Goal: Task Accomplishment & Management: Use online tool/utility

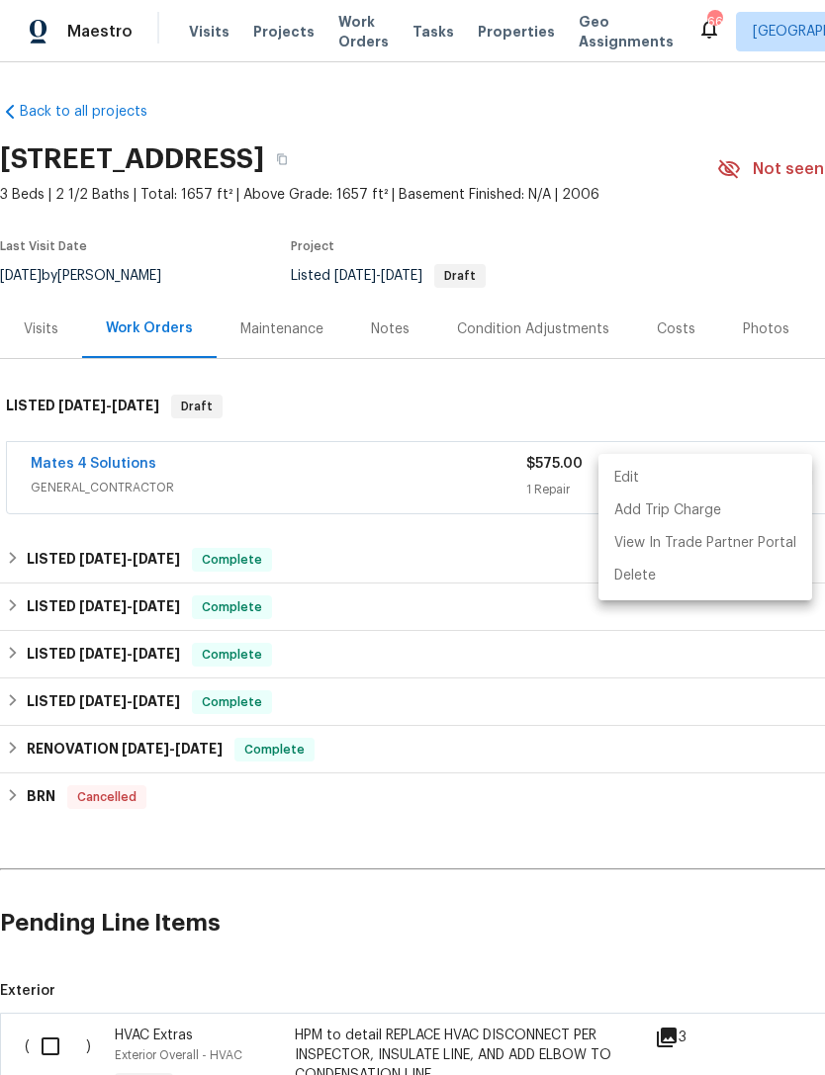
scroll to position [0, 293]
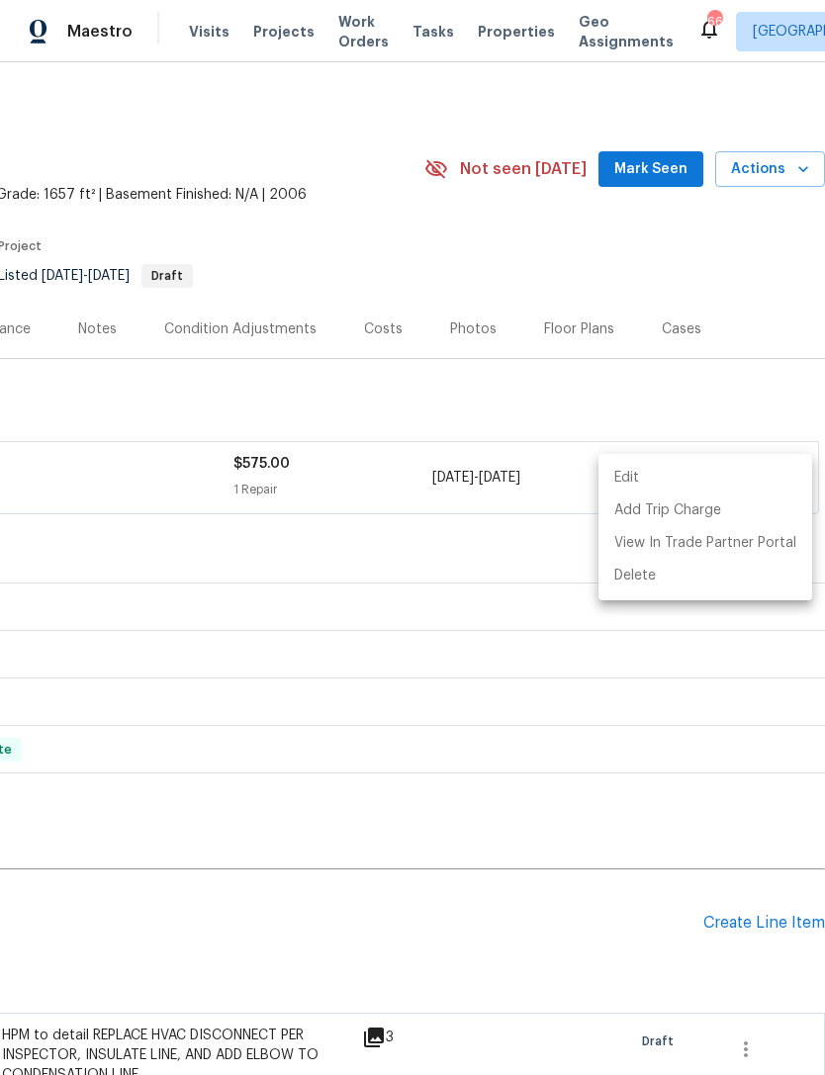
click at [501, 627] on div at bounding box center [412, 537] width 825 height 1075
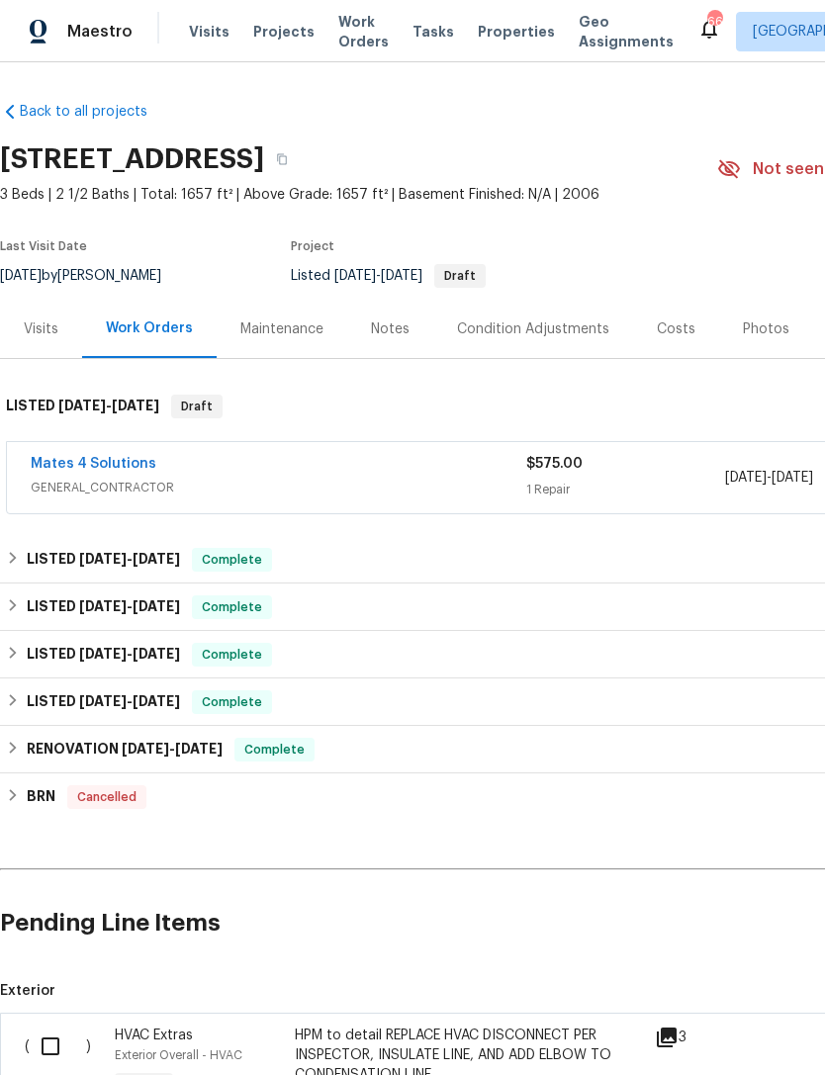
scroll to position [0, 0]
click at [279, 32] on span "Projects" at bounding box center [283, 32] width 61 height 20
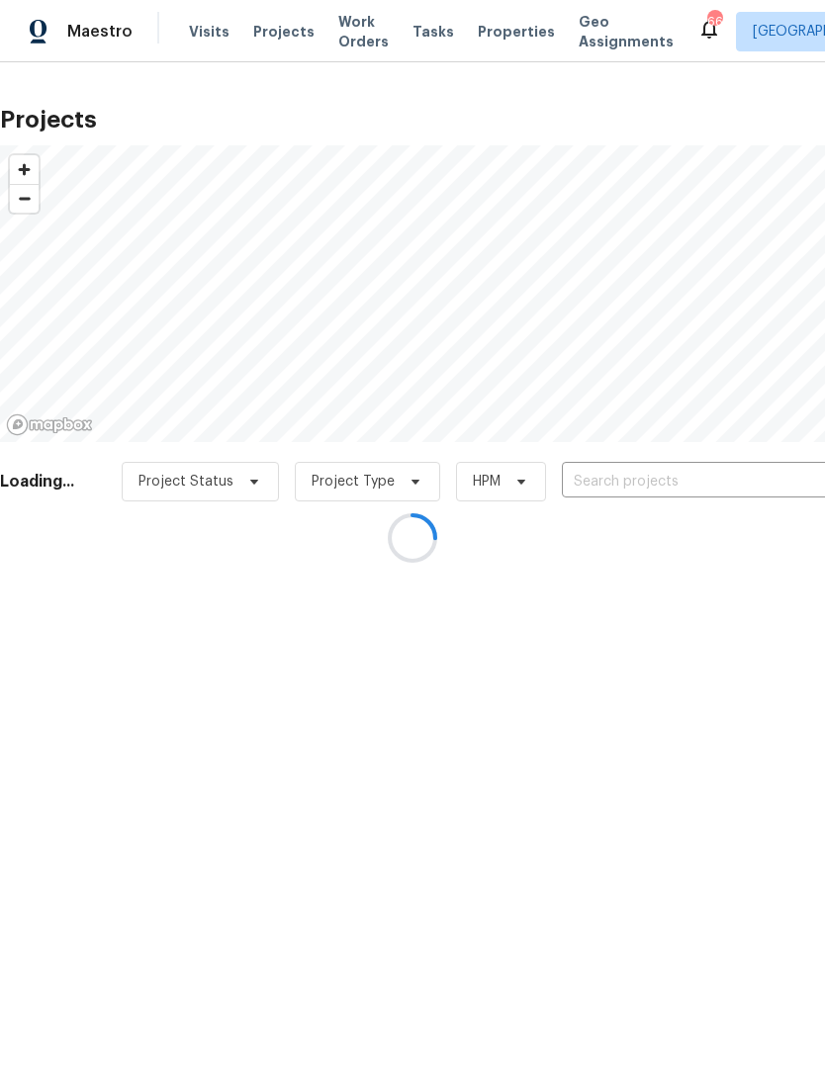
click at [660, 481] on div at bounding box center [412, 537] width 825 height 1075
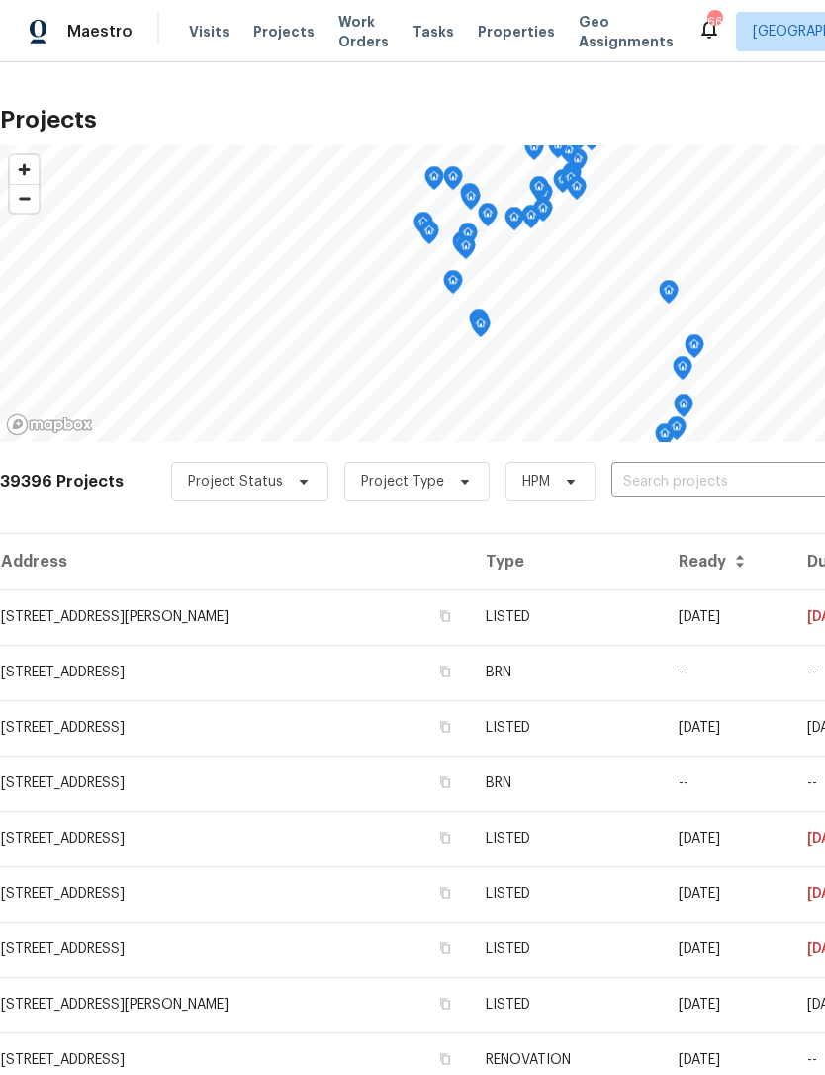
click at [689, 477] on input "text" at bounding box center [724, 482] width 226 height 31
type input "20450"
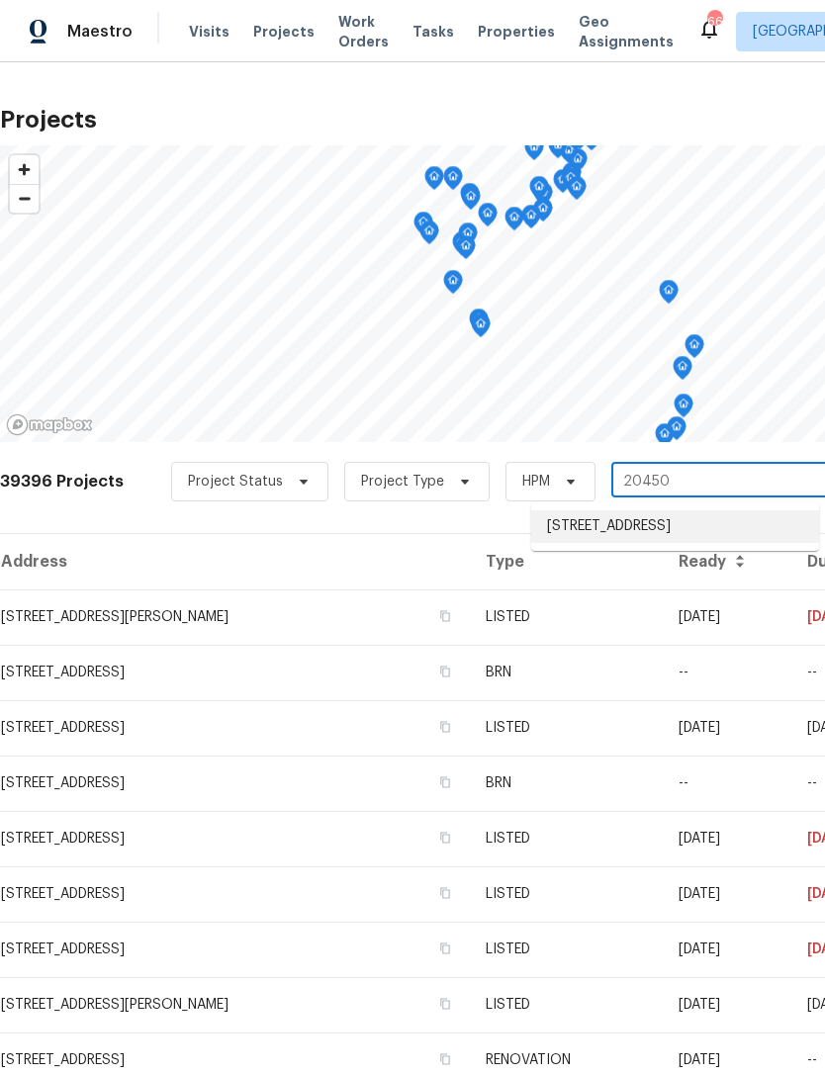
click at [657, 529] on li "[STREET_ADDRESS]" at bounding box center [675, 526] width 288 height 33
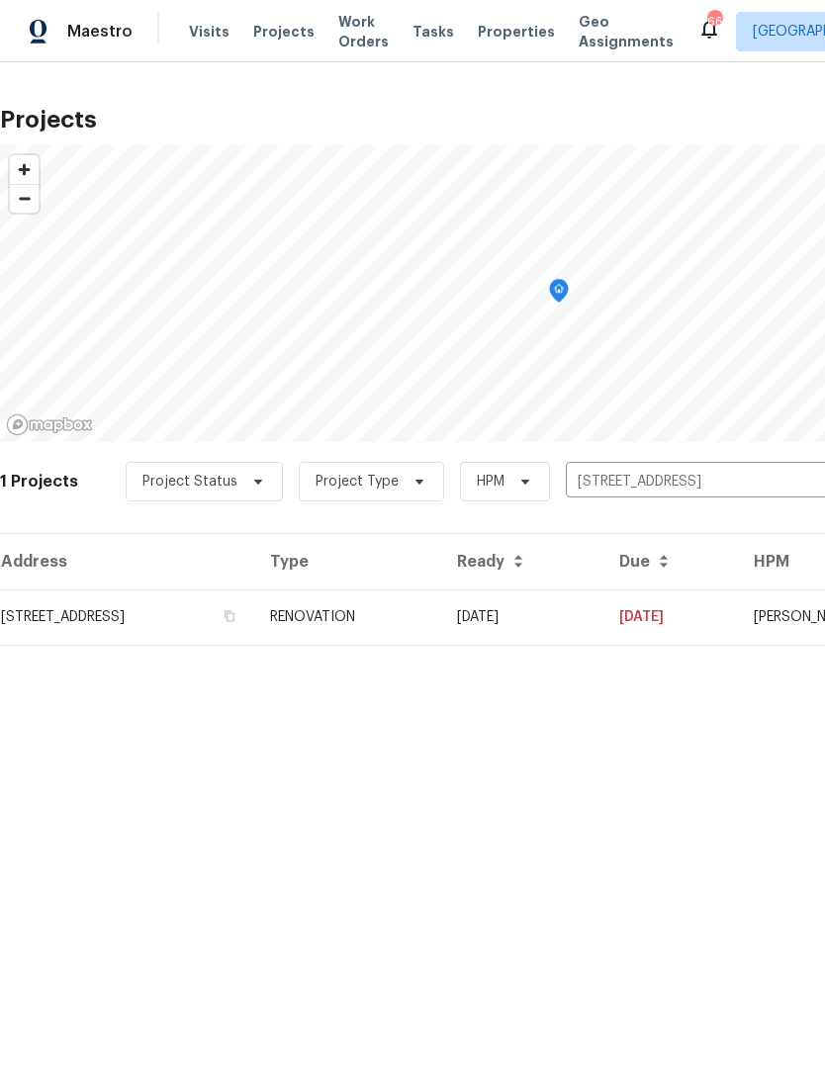
click at [441, 621] on td "RENOVATION" at bounding box center [347, 616] width 187 height 55
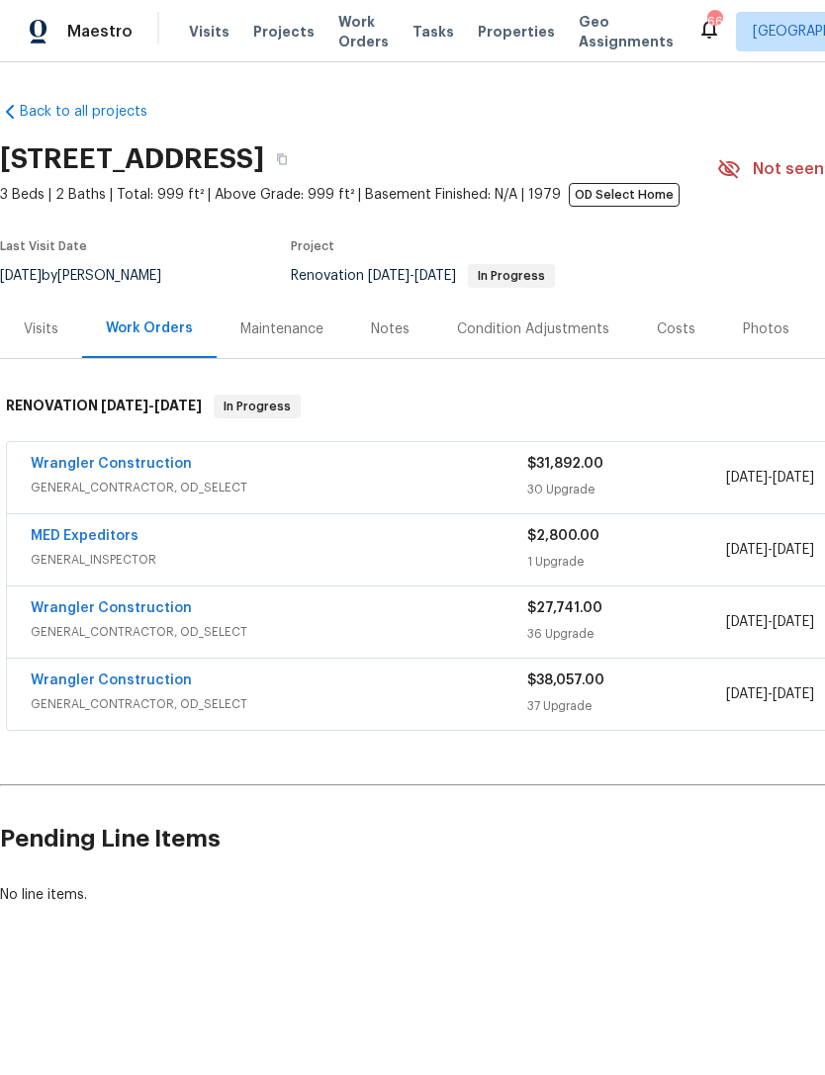
click at [381, 334] on div "Notes" at bounding box center [390, 329] width 39 height 20
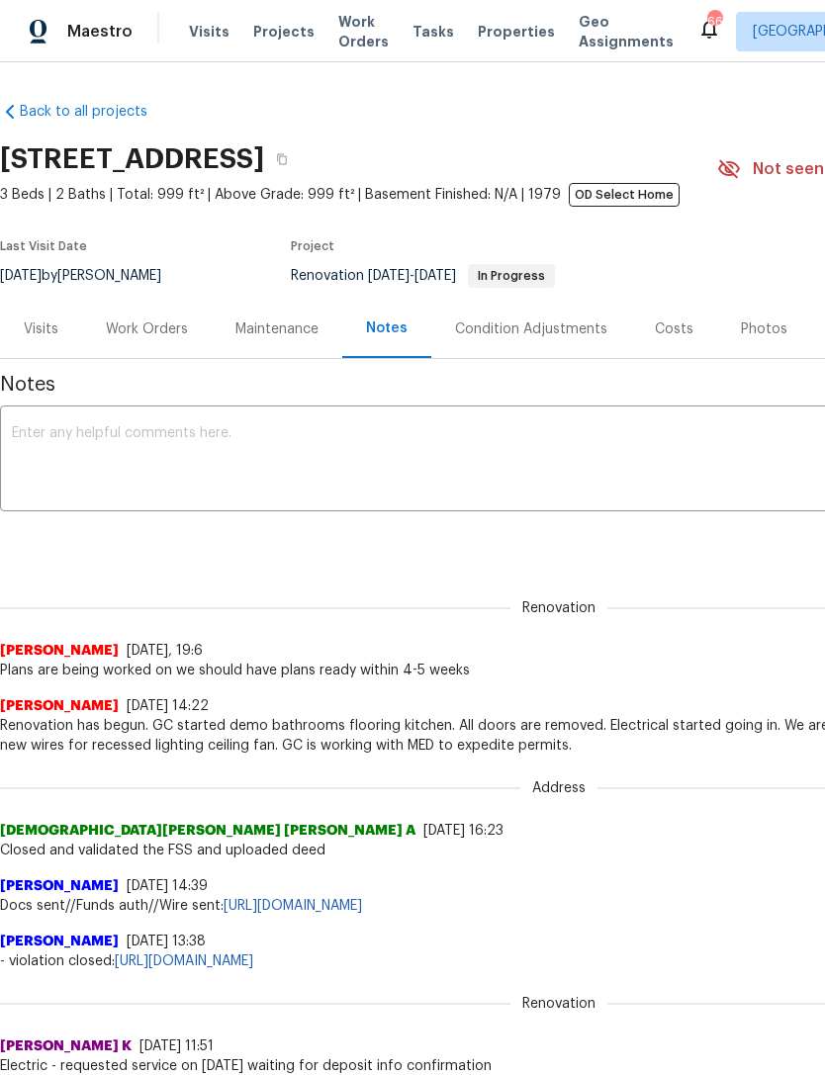
click at [358, 428] on textarea at bounding box center [559, 460] width 1094 height 69
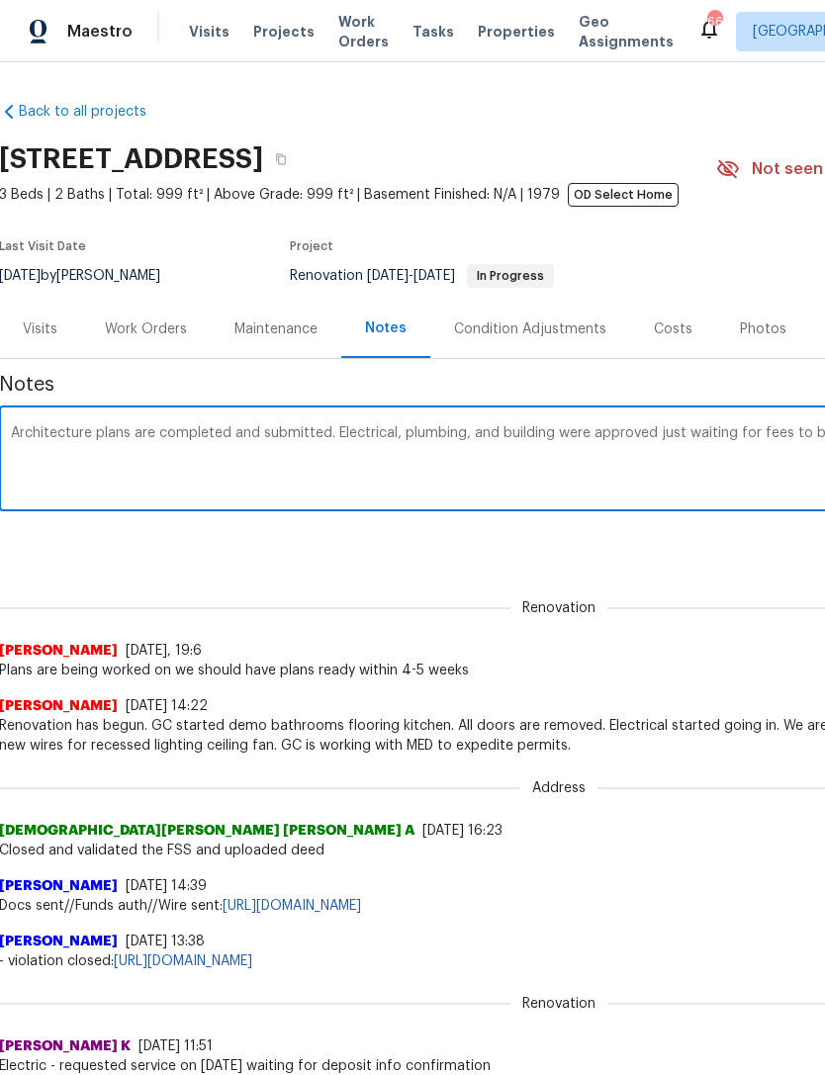
scroll to position [0, 293]
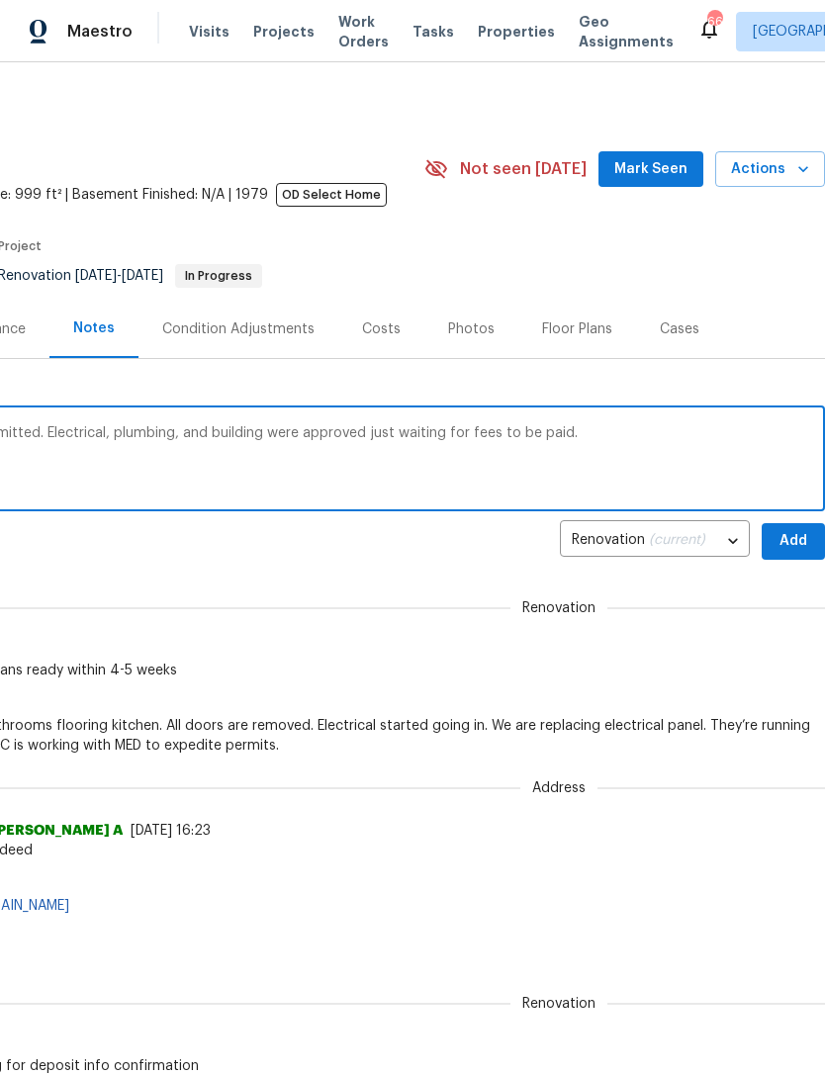
type textarea "Architecture plans are completed and submitted. Electrical, plumbing, and build…"
click at [791, 540] on span "Add" at bounding box center [793, 541] width 32 height 25
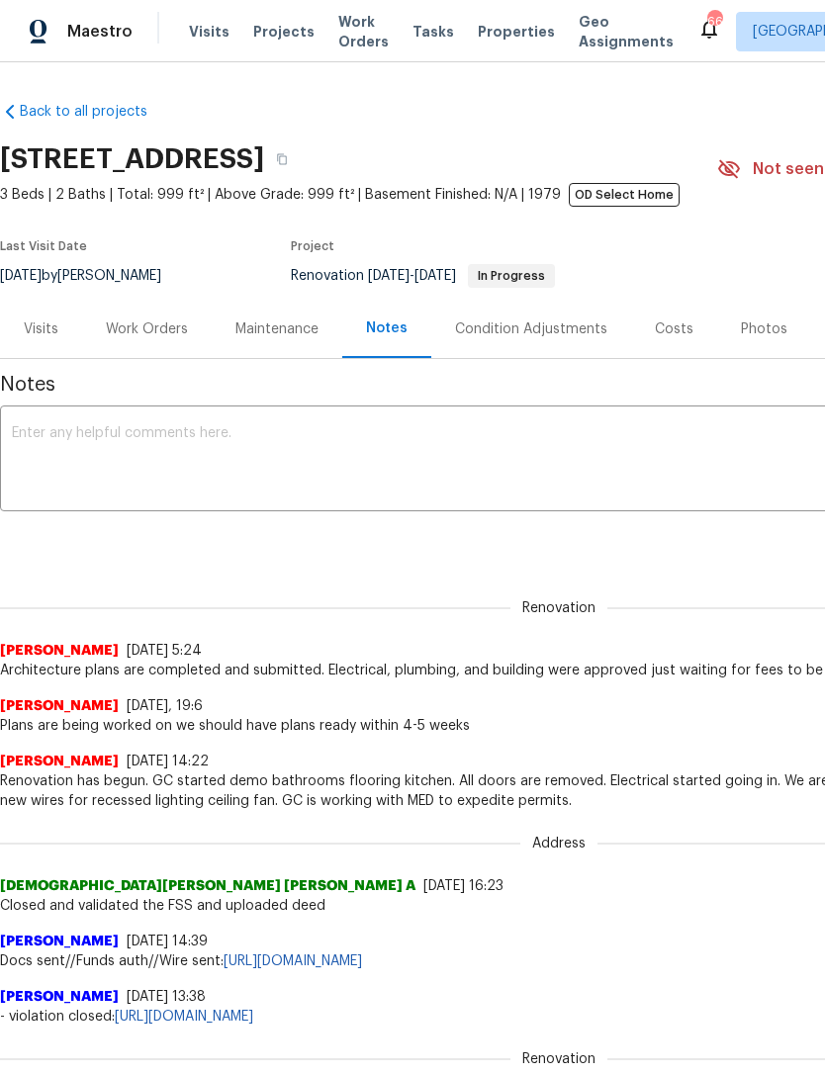
scroll to position [0, 0]
